Goal: Task Accomplishment & Management: Manage account settings

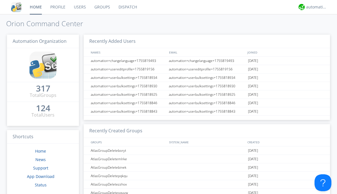
click at [102, 7] on link "Groups" at bounding box center [102, 7] width 24 height 14
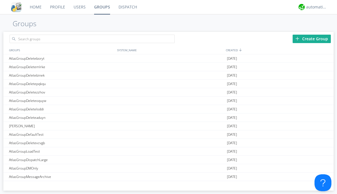
click at [312, 39] on div "Create Group" at bounding box center [312, 39] width 38 height 8
click at [102, 7] on link "Groups" at bounding box center [102, 7] width 24 height 14
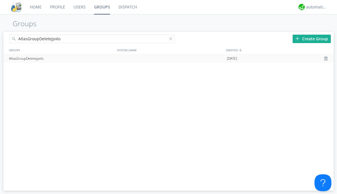
type input "AtlasGroupDeletejpxlo"
click at [327, 58] on div at bounding box center [327, 58] width 6 height 4
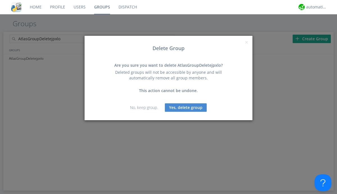
click at [186, 107] on button "Yes, delete group" at bounding box center [186, 107] width 42 height 8
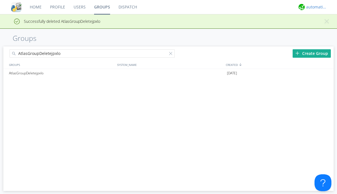
click at [315, 7] on div "automation+atlas" at bounding box center [316, 7] width 21 height 6
